Goal: Task Accomplishment & Management: Manage account settings

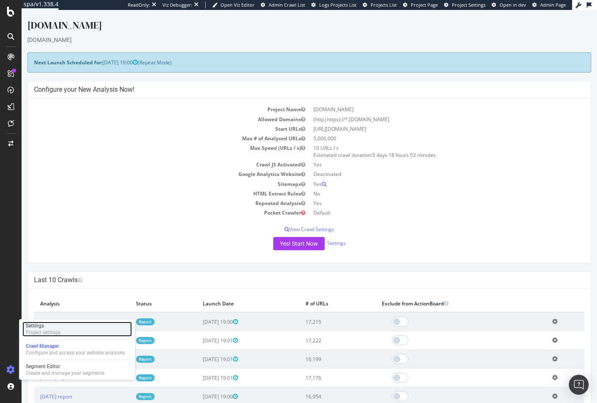
click at [49, 331] on div "Project settings" at bounding box center [43, 332] width 35 height 7
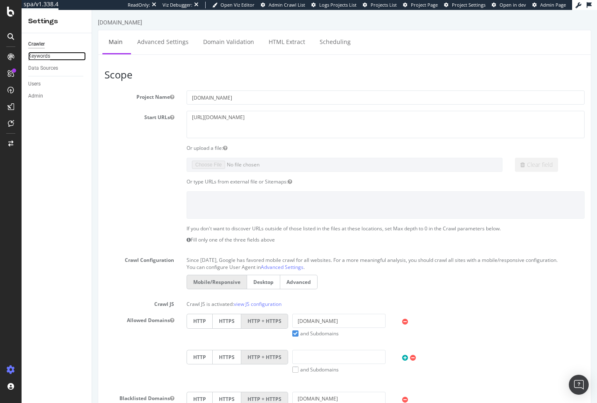
click at [40, 58] on div "Keywords" at bounding box center [39, 56] width 22 height 9
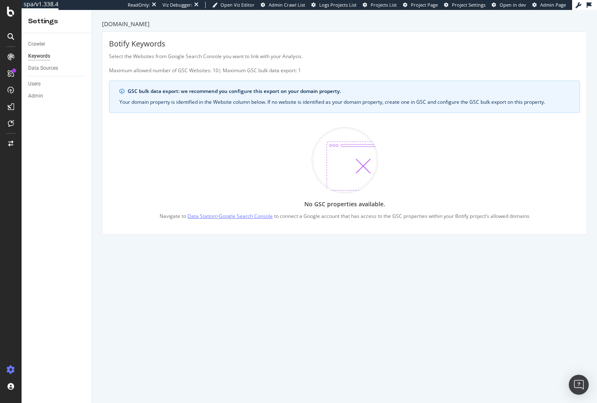
click at [214, 216] on link "Data Station > Google Search Console" at bounding box center [229, 216] width 85 height 9
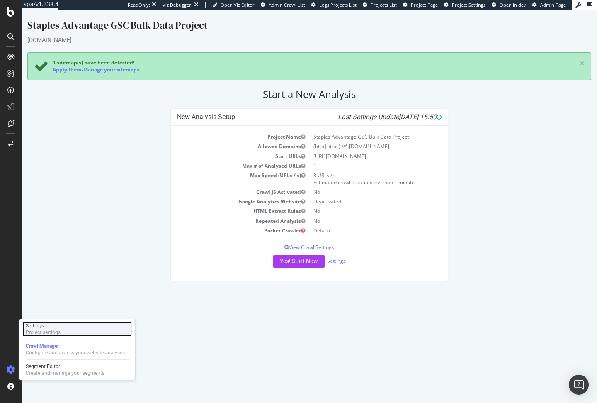
click at [61, 331] on div "Settings Project settings" at bounding box center [76, 328] width 109 height 15
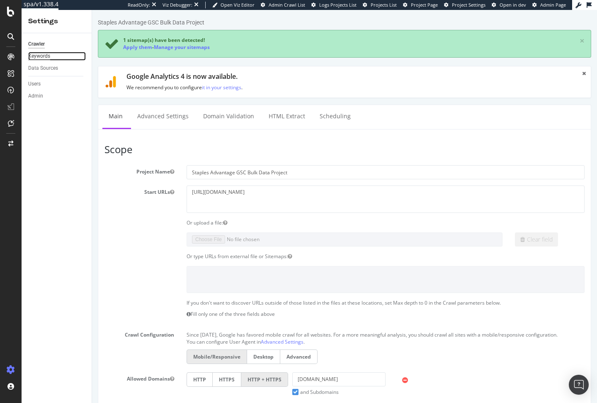
click at [39, 53] on div "Keywords" at bounding box center [39, 56] width 22 height 9
